Goal: Information Seeking & Learning: Understand process/instructions

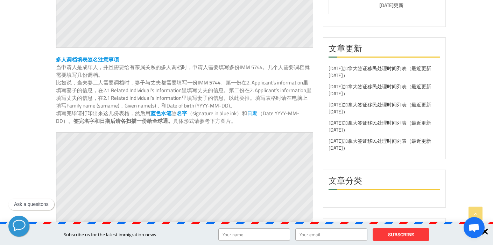
click at [161, 77] on p "当申请人是成年人，并且需要给有亲属关系的多人调档时，申请人需要填写多份IMM 5744。几个人需要调档就需要填写几份调档。" at bounding box center [184, 71] width 256 height 15
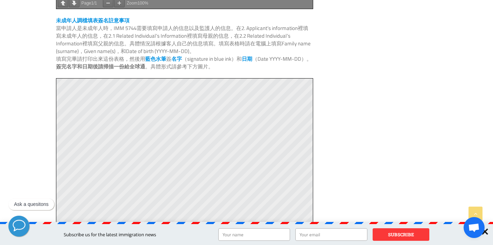
scroll to position [0, -95]
